Goal: Transaction & Acquisition: Purchase product/service

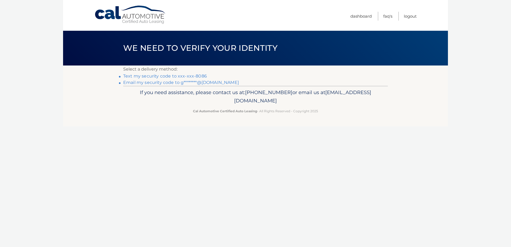
click at [162, 77] on link "Text my security code to xxx-xxx-8086" at bounding box center [165, 75] width 84 height 5
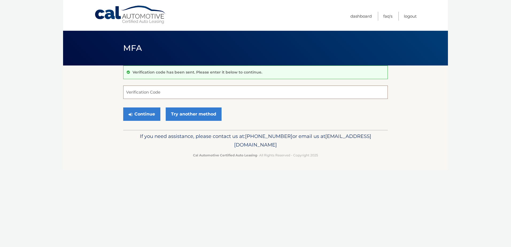
click at [163, 90] on input "Verification Code" at bounding box center [255, 92] width 265 height 13
type input "817937"
click at [123, 107] on button "Continue" at bounding box center [141, 113] width 37 height 13
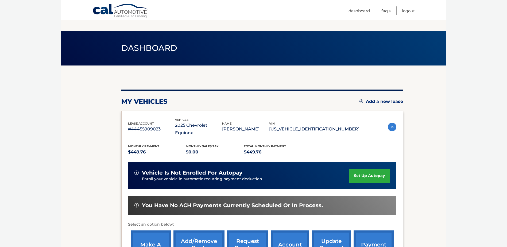
scroll to position [53, 0]
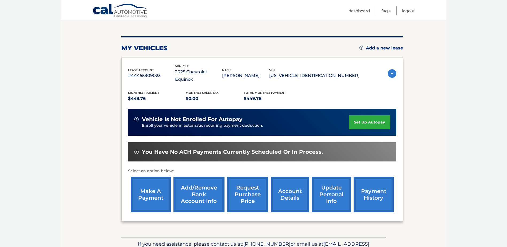
click at [159, 182] on link "make a payment" at bounding box center [151, 194] width 40 height 35
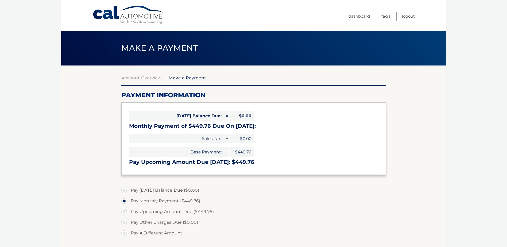
select select "OGY0YmQxYjYtNjQ2Yy00ZTNkLWE5ZmItY2UzYjVhZjUzNDAz"
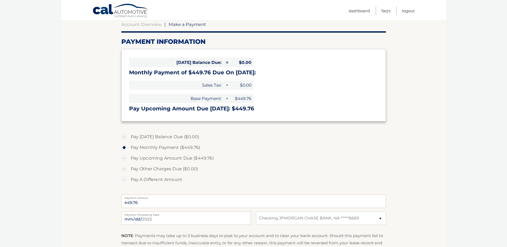
click at [160, 158] on label "Pay Upcoming Amount Due ($449.76)" at bounding box center [253, 158] width 265 height 11
click at [129, 158] on input "Pay Upcoming Amount Due ($449.76)" at bounding box center [125, 157] width 5 height 9
radio input "true"
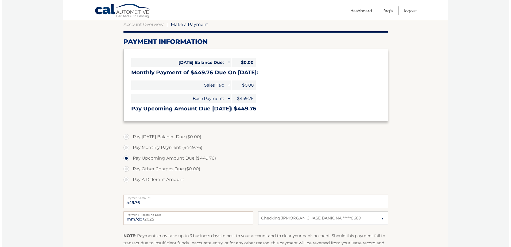
scroll to position [107, 0]
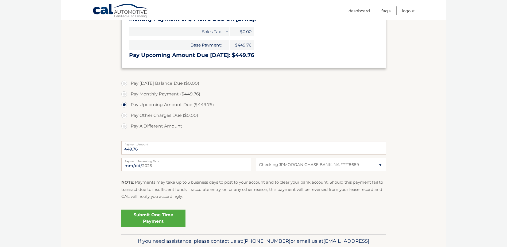
click at [171, 218] on link "Submit One Time Payment" at bounding box center [153, 218] width 64 height 17
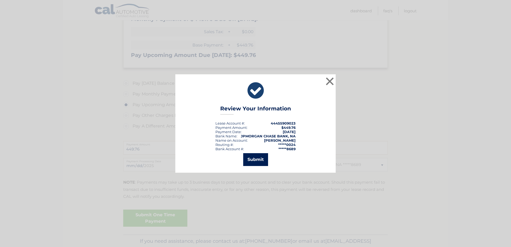
click at [257, 163] on button "Submit" at bounding box center [255, 159] width 25 height 13
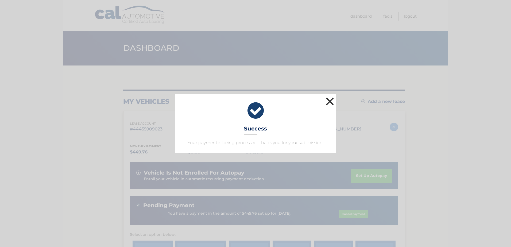
click at [328, 103] on button "×" at bounding box center [329, 101] width 11 height 11
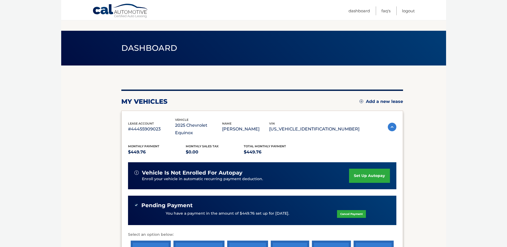
scroll to position [87, 0]
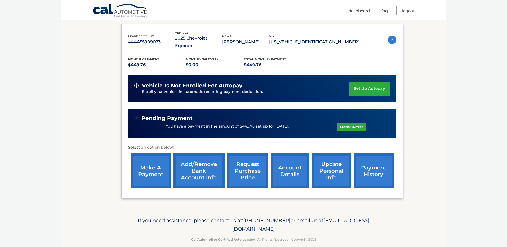
click at [372, 172] on link "payment history" at bounding box center [374, 170] width 40 height 35
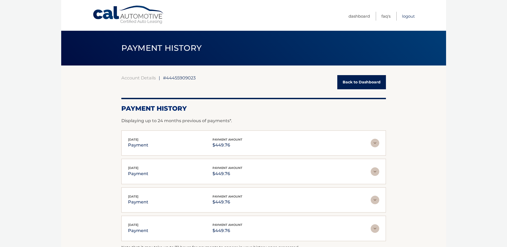
click at [409, 16] on link "Logout" at bounding box center [408, 16] width 13 height 9
